Goal: Navigation & Orientation: Find specific page/section

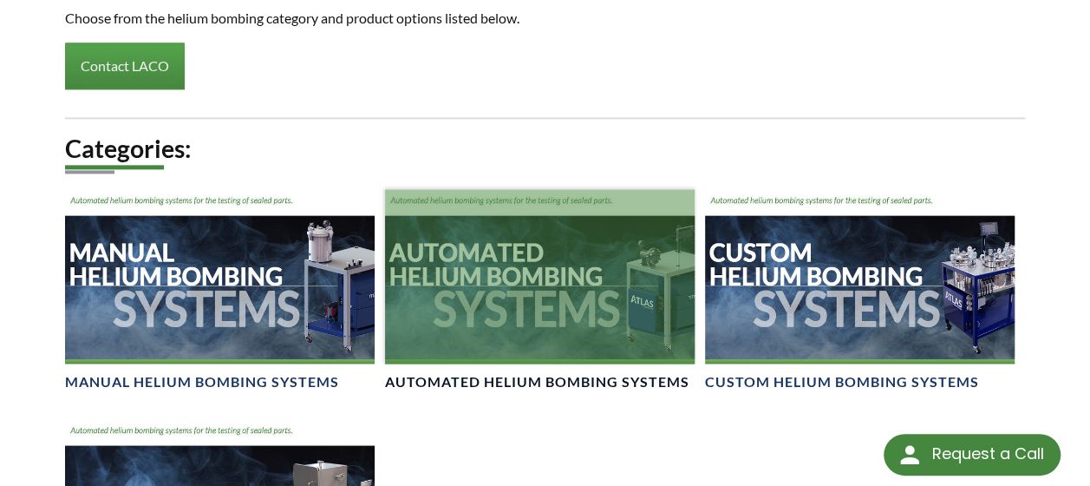
click at [566, 258] on div at bounding box center [540, 275] width 310 height 173
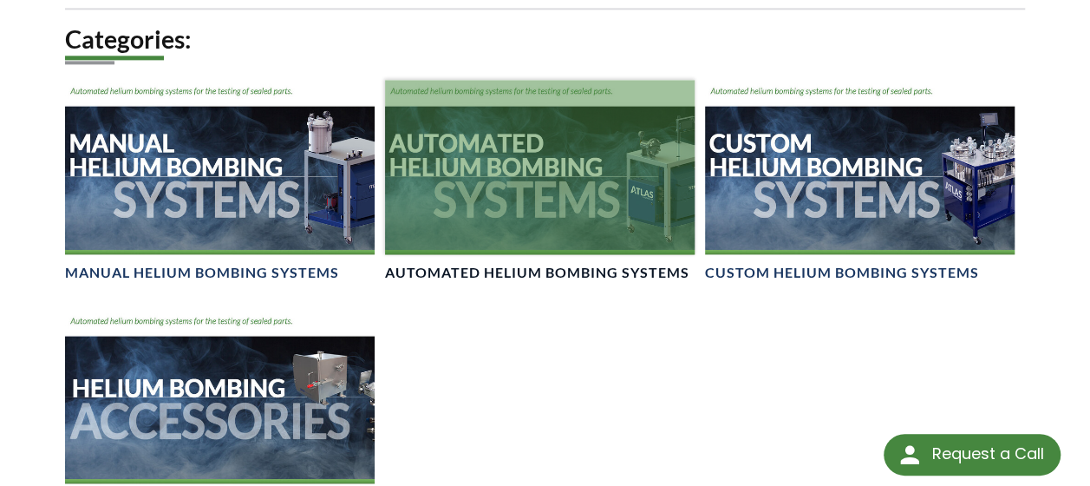
scroll to position [1214, 0]
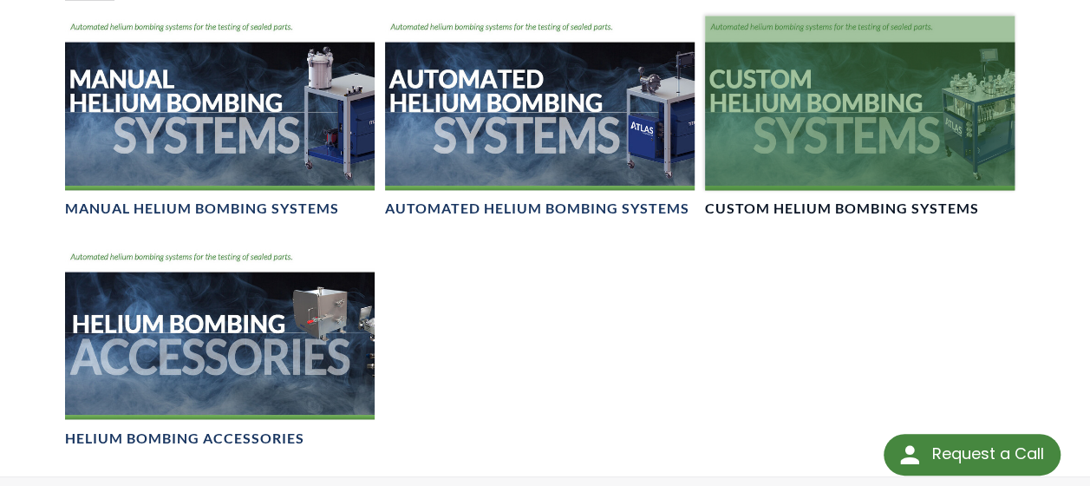
click at [882, 128] on div at bounding box center [860, 102] width 310 height 173
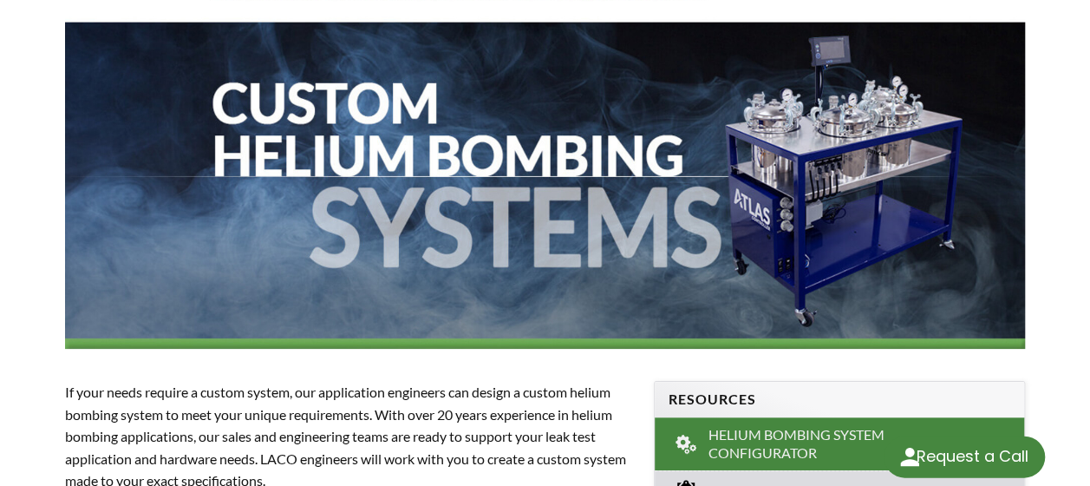
select select
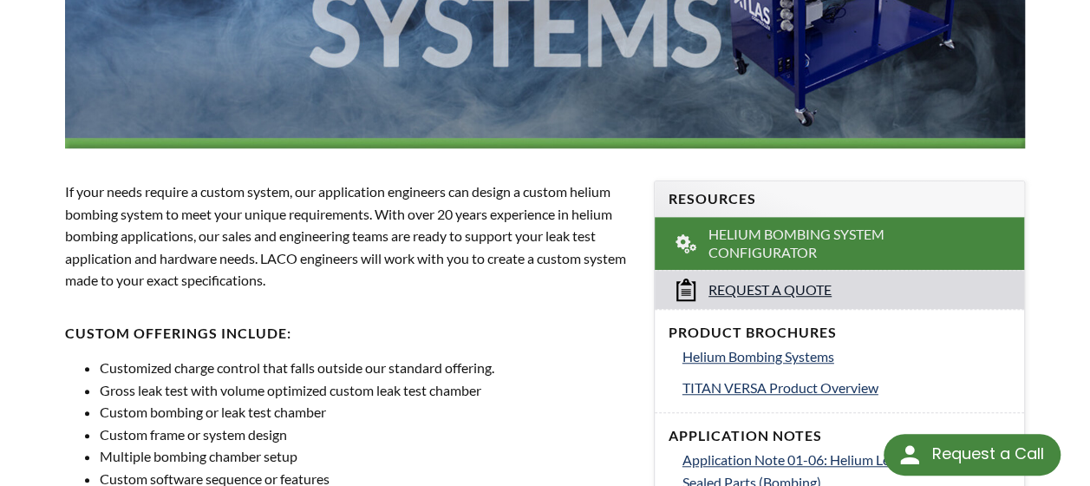
scroll to position [434, 0]
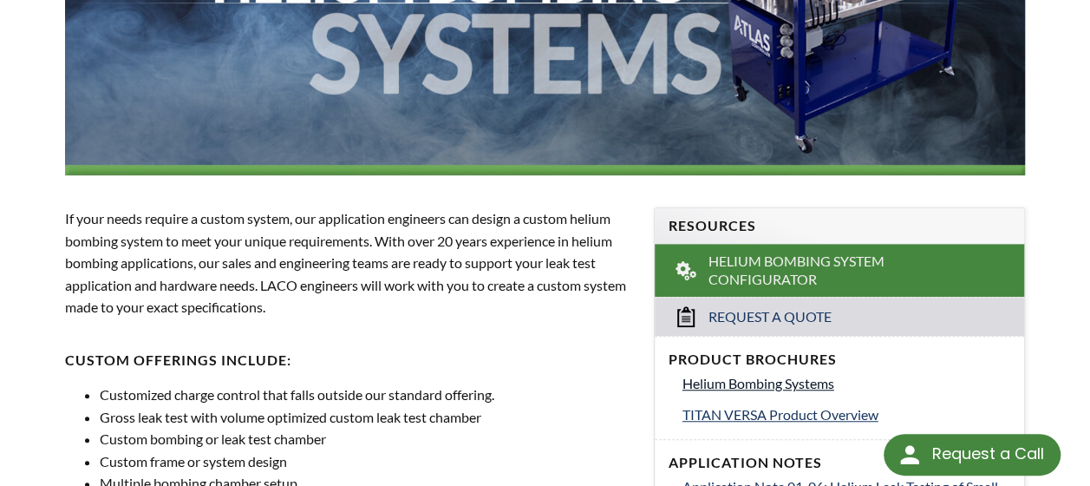
click at [803, 375] on span "Helium Bombing Systems" at bounding box center [758, 383] width 152 height 16
